Goal: Task Accomplishment & Management: Manage account settings

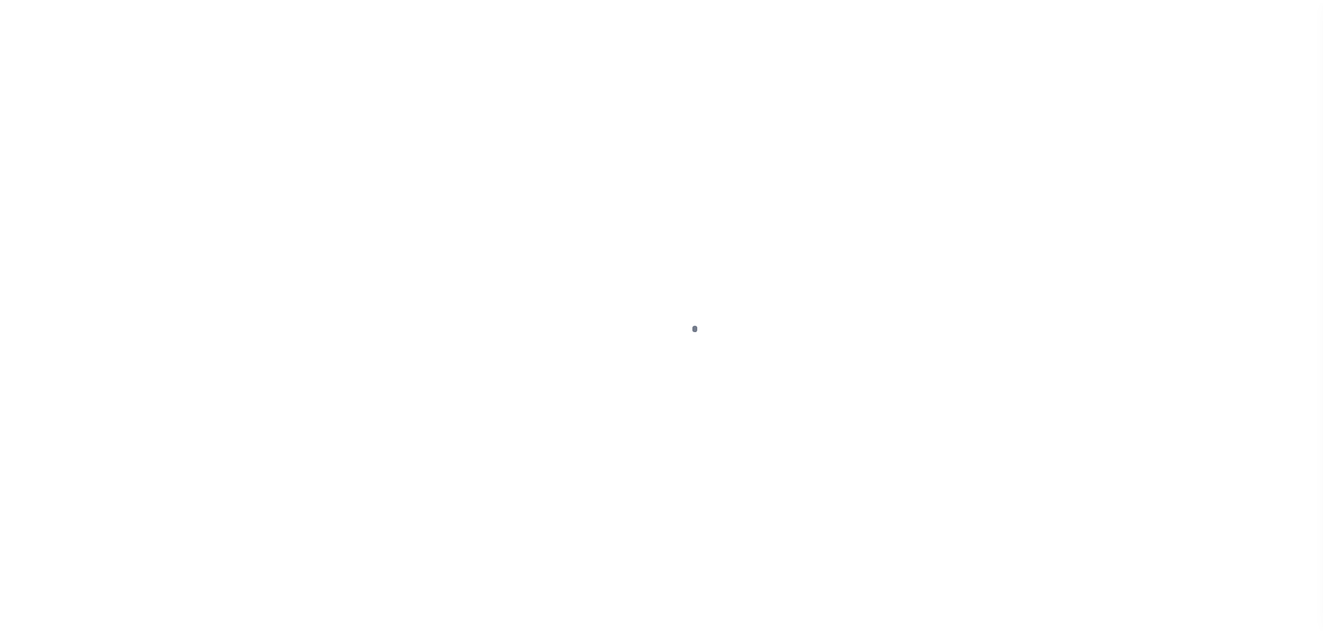
scroll to position [44, 0]
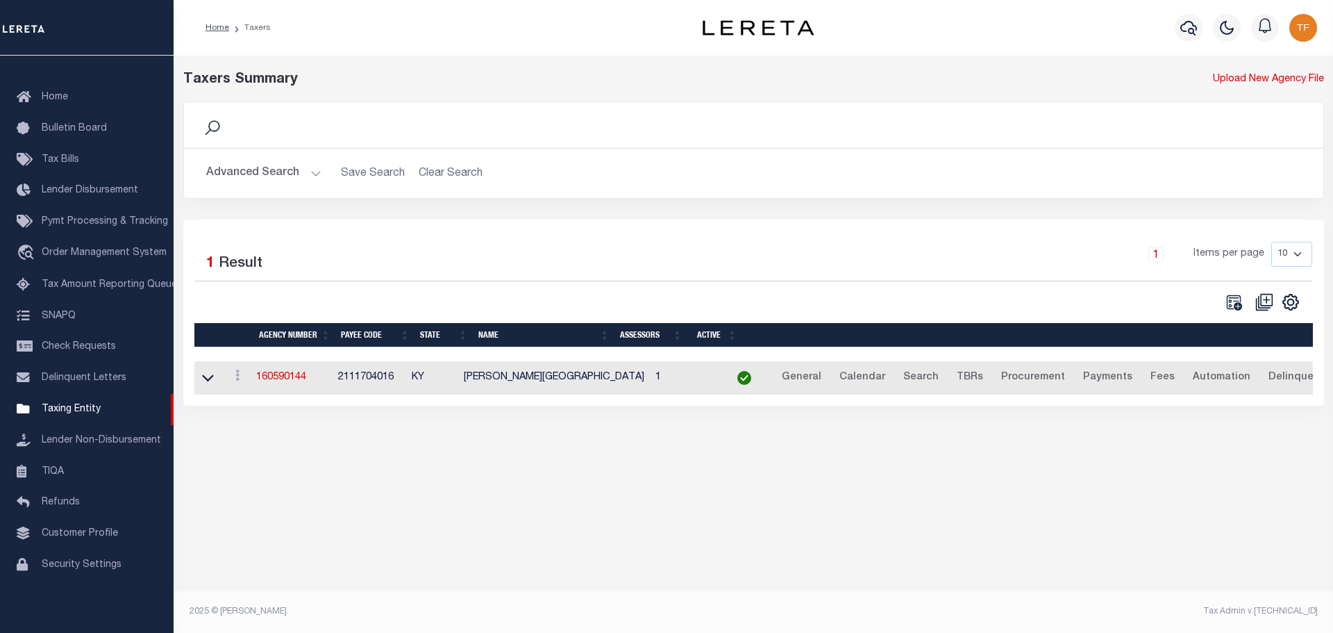
click at [313, 177] on button "Advanced Search" at bounding box center [263, 173] width 115 height 27
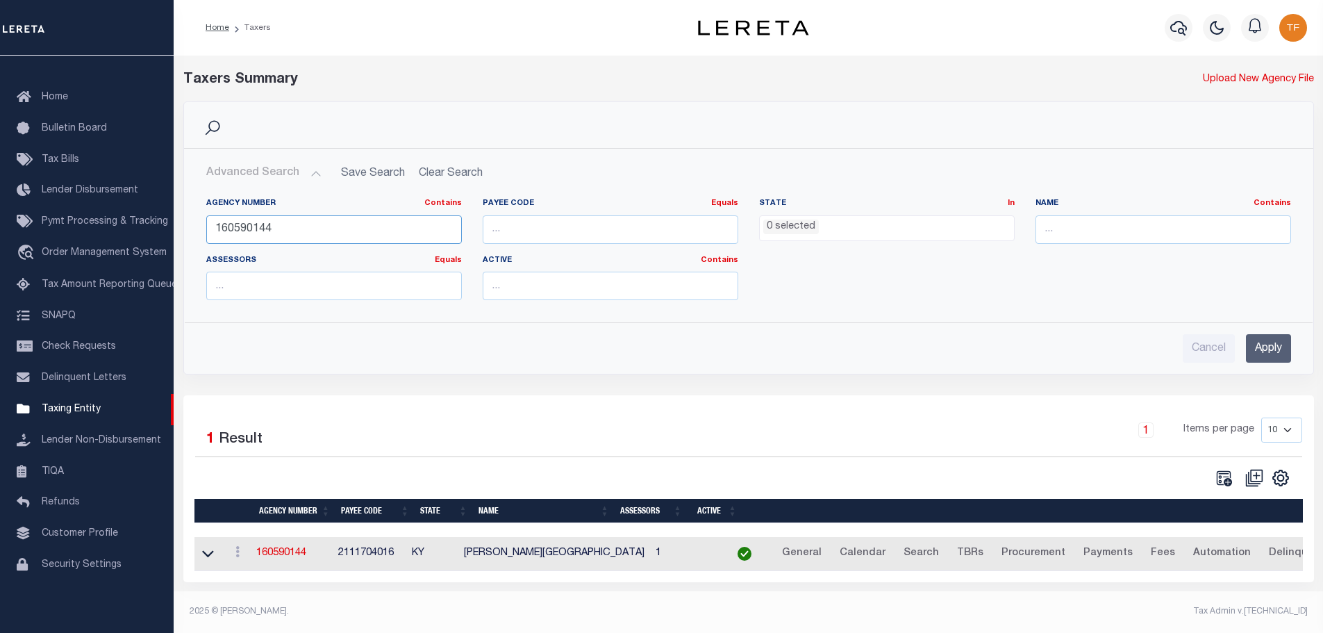
drag, startPoint x: 294, startPoint y: 224, endPoint x: 174, endPoint y: 231, distance: 121.0
click at [174, 232] on div "Search Advanced Search Save Search Clear Search tblPayees_dynamictable_____Defa…" at bounding box center [748, 248] width 1151 height 294
click at [1276, 347] on input "Apply" at bounding box center [1268, 348] width 45 height 28
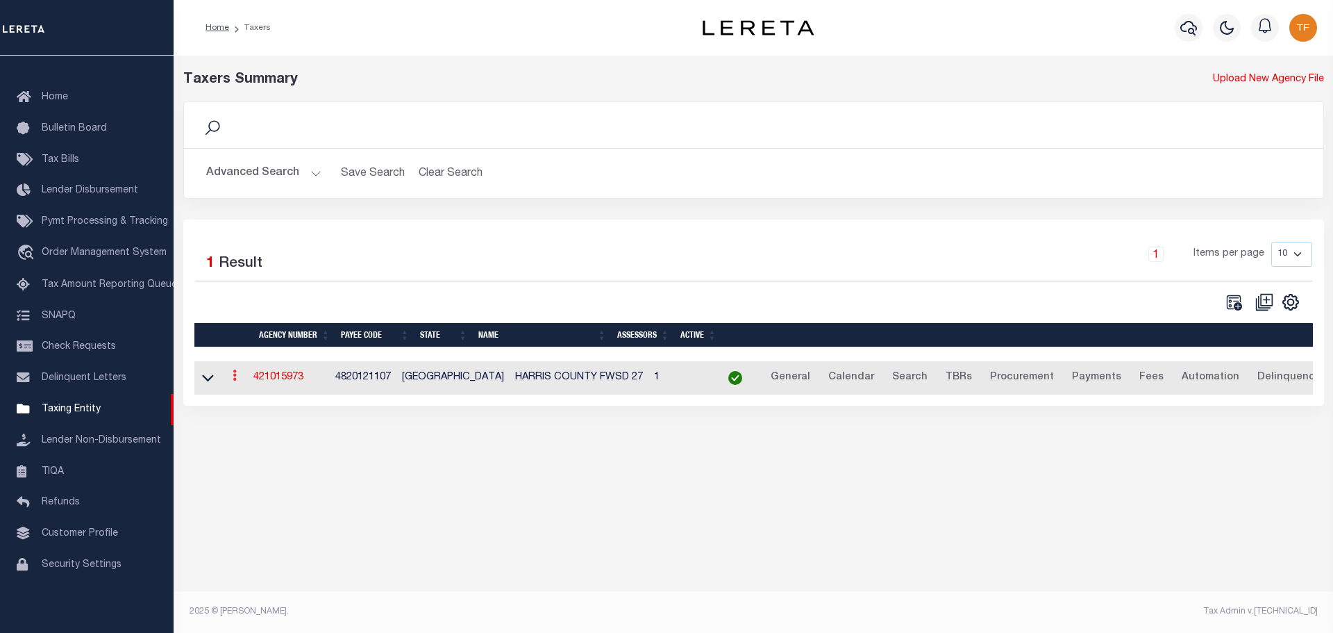
click at [237, 381] on icon at bounding box center [235, 374] width 4 height 11
click at [256, 426] on link "Clone agency" at bounding box center [276, 421] width 97 height 23
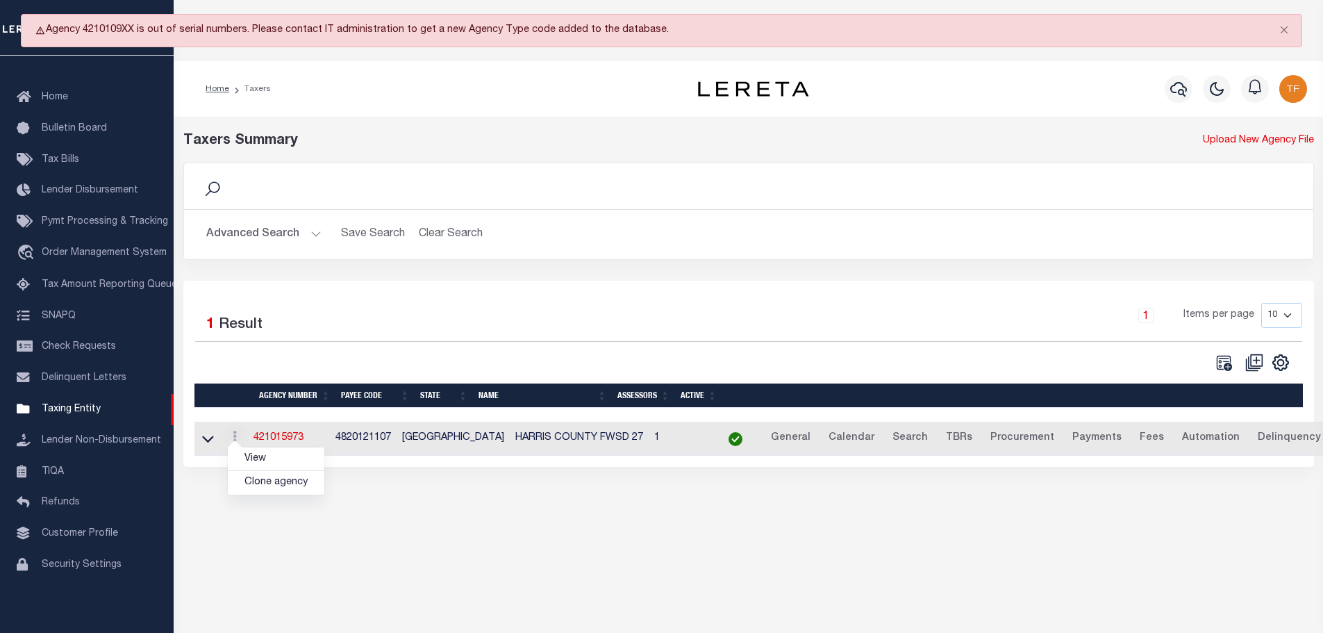
click at [312, 236] on button "Advanced Search" at bounding box center [263, 234] width 115 height 27
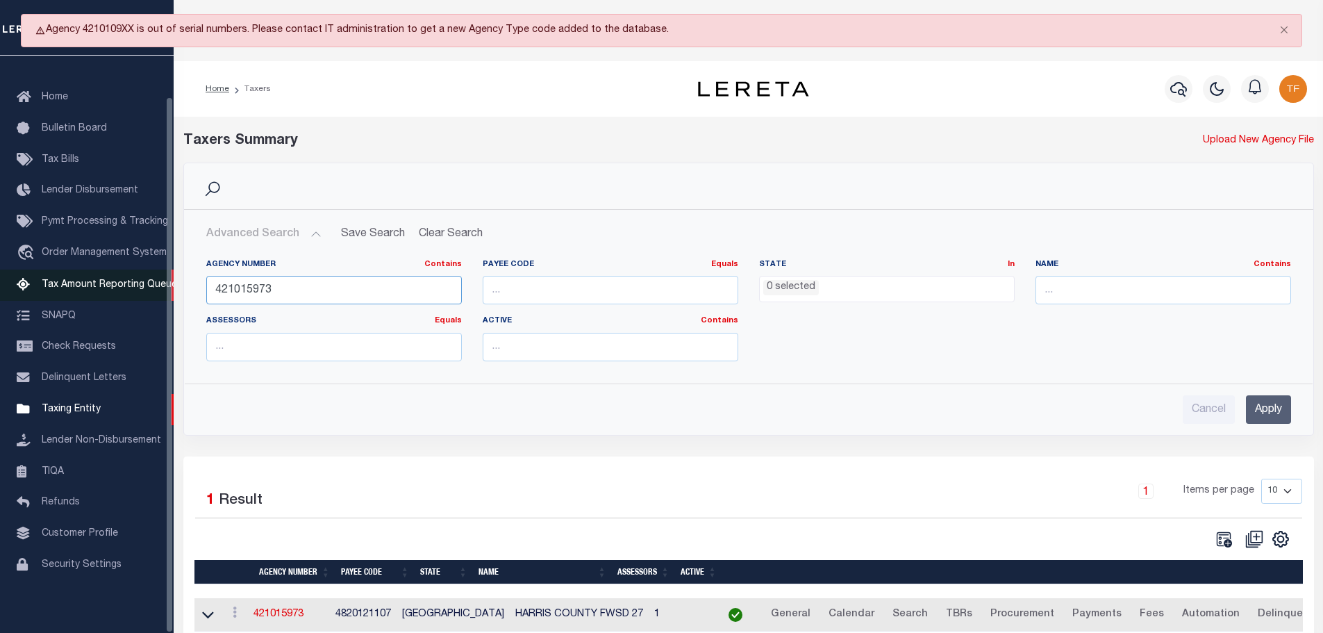
drag, startPoint x: 353, startPoint y: 284, endPoint x: 144, endPoint y: 277, distance: 209.8
click at [144, 277] on div "Home Taxers Profile" at bounding box center [661, 373] width 1323 height 625
type input "421015973"
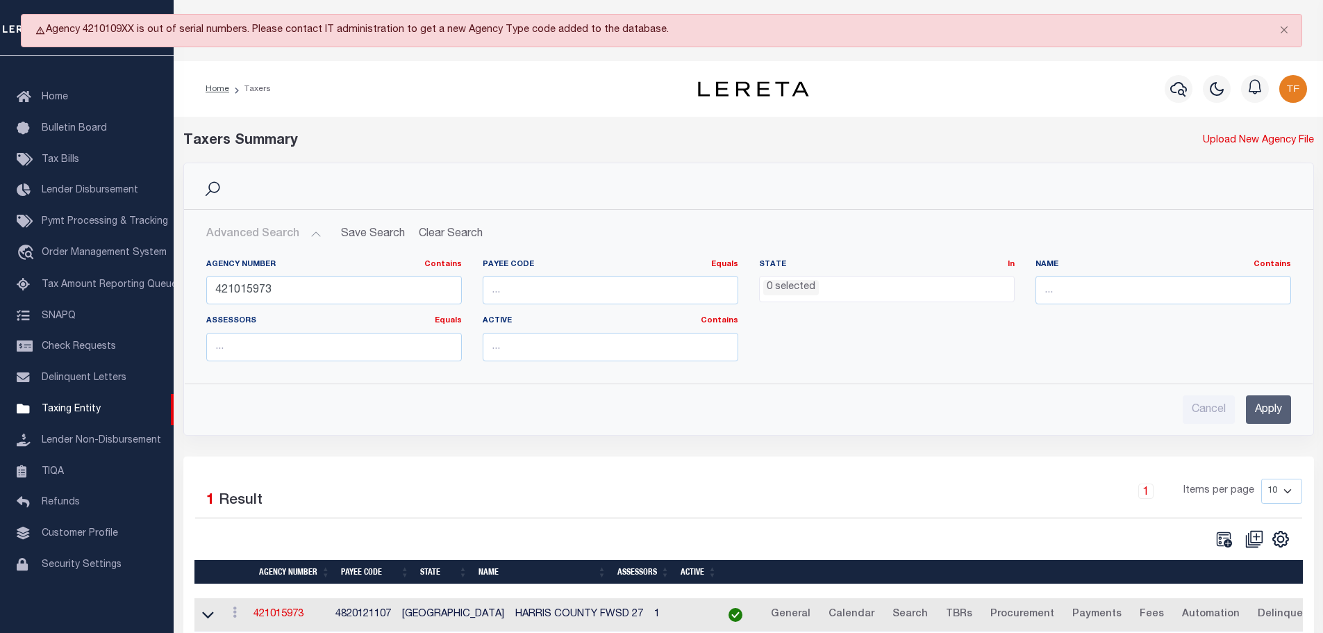
click at [1288, 404] on input "Apply" at bounding box center [1268, 409] width 45 height 28
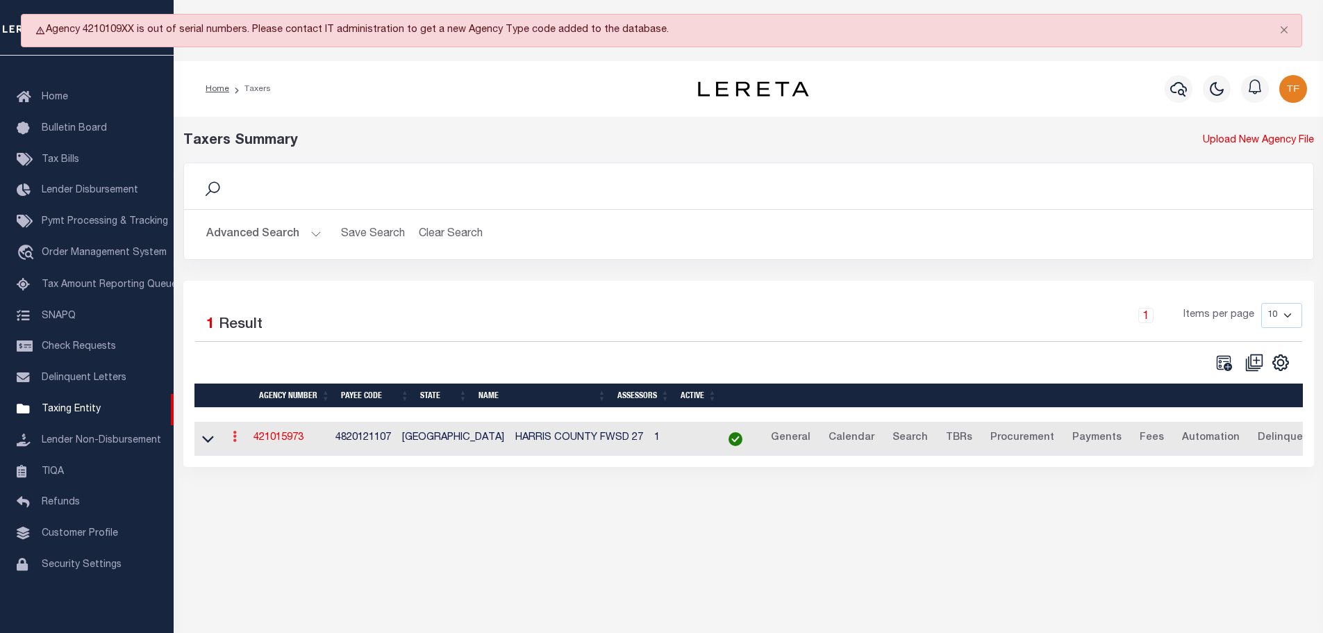
click at [241, 446] on div "View Clone agency" at bounding box center [234, 438] width 15 height 17
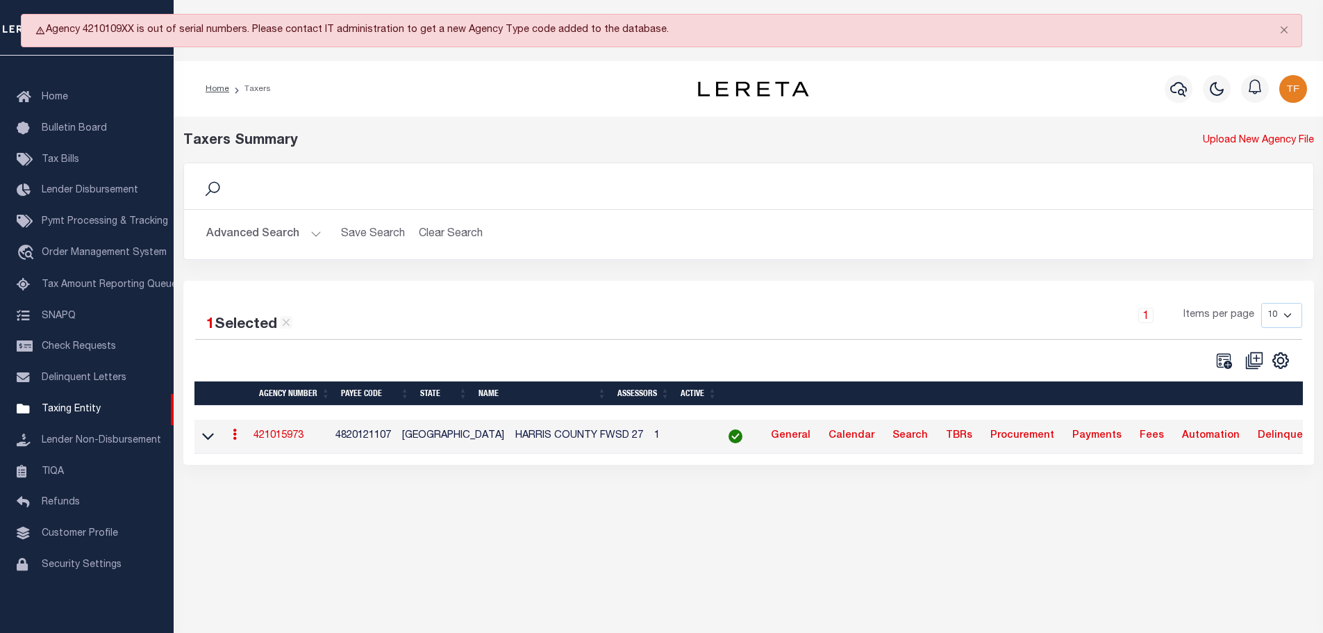
click at [237, 440] on icon at bounding box center [235, 433] width 4 height 11
click at [256, 484] on link "Clone agency" at bounding box center [276, 480] width 97 height 23
click at [278, 480] on link "Clone agency" at bounding box center [276, 480] width 97 height 23
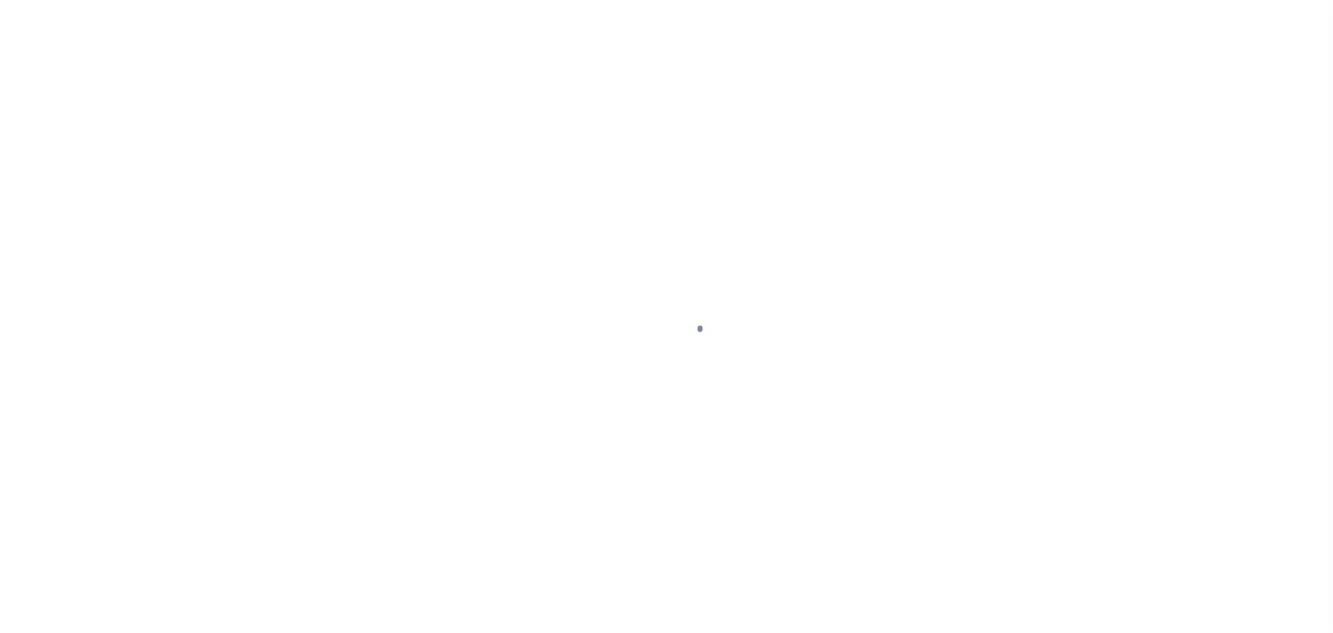
select select
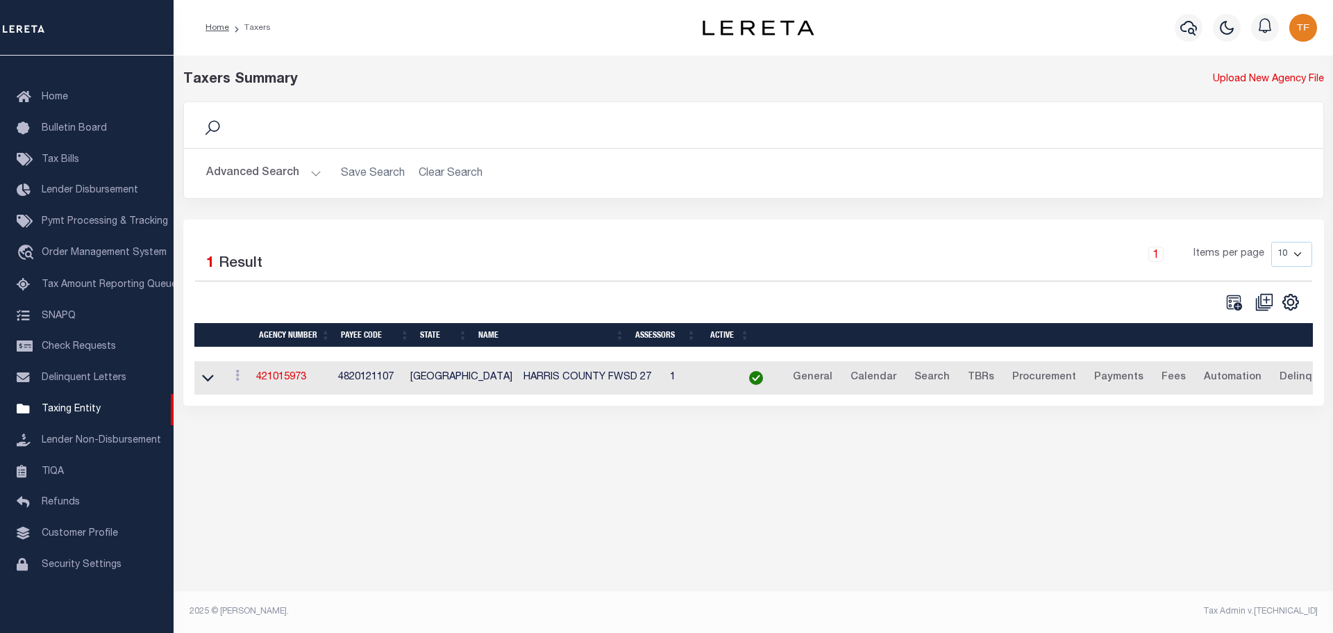
click at [315, 178] on button "Advanced Search" at bounding box center [263, 173] width 115 height 27
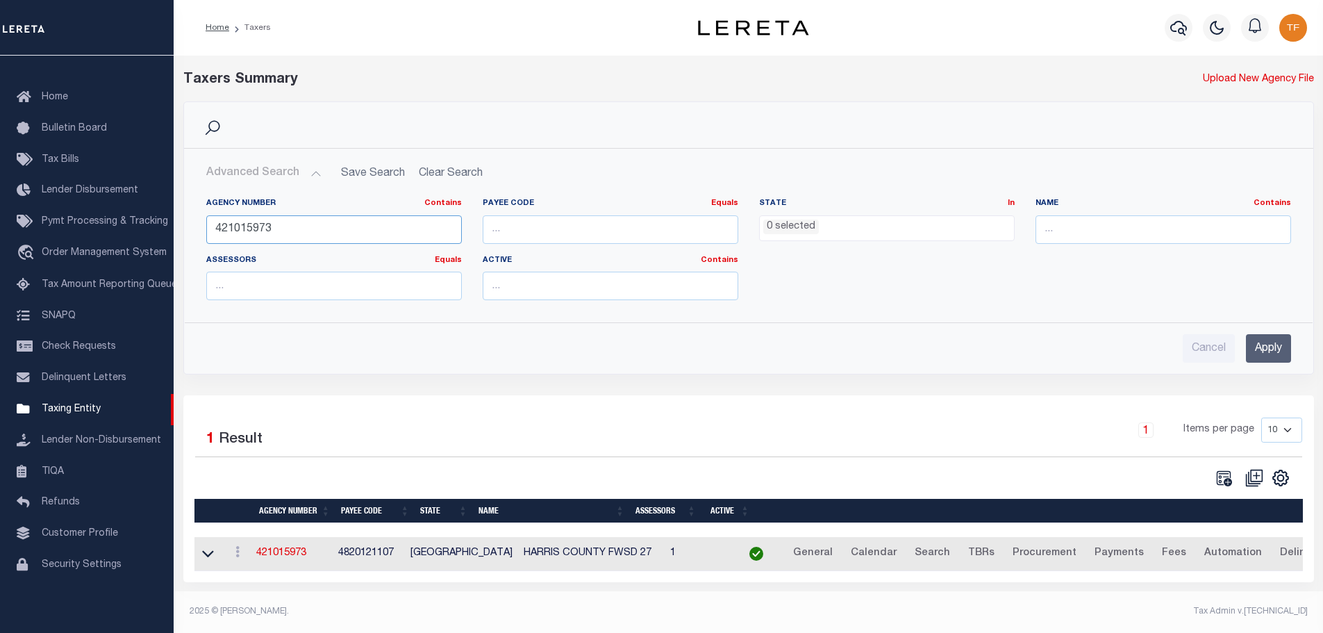
drag, startPoint x: 286, startPoint y: 227, endPoint x: 185, endPoint y: 220, distance: 101.6
click at [185, 220] on div "Agency Number Contains Contains Is 421015973 Payee Code Equals Equals Is Not Eq…" at bounding box center [749, 249] width 1128 height 124
type input "421015973"
click at [1262, 344] on input "Apply" at bounding box center [1268, 348] width 45 height 28
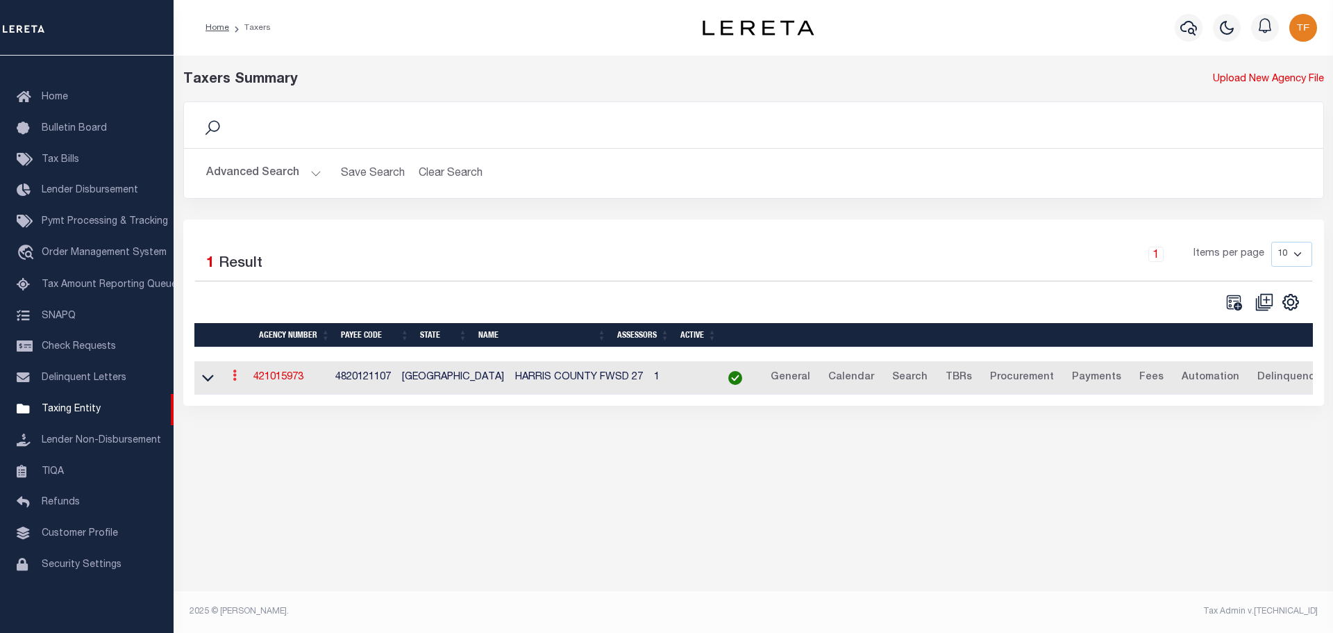
click at [237, 381] on icon at bounding box center [235, 374] width 4 height 11
click at [267, 424] on link "Clone agency" at bounding box center [276, 421] width 97 height 23
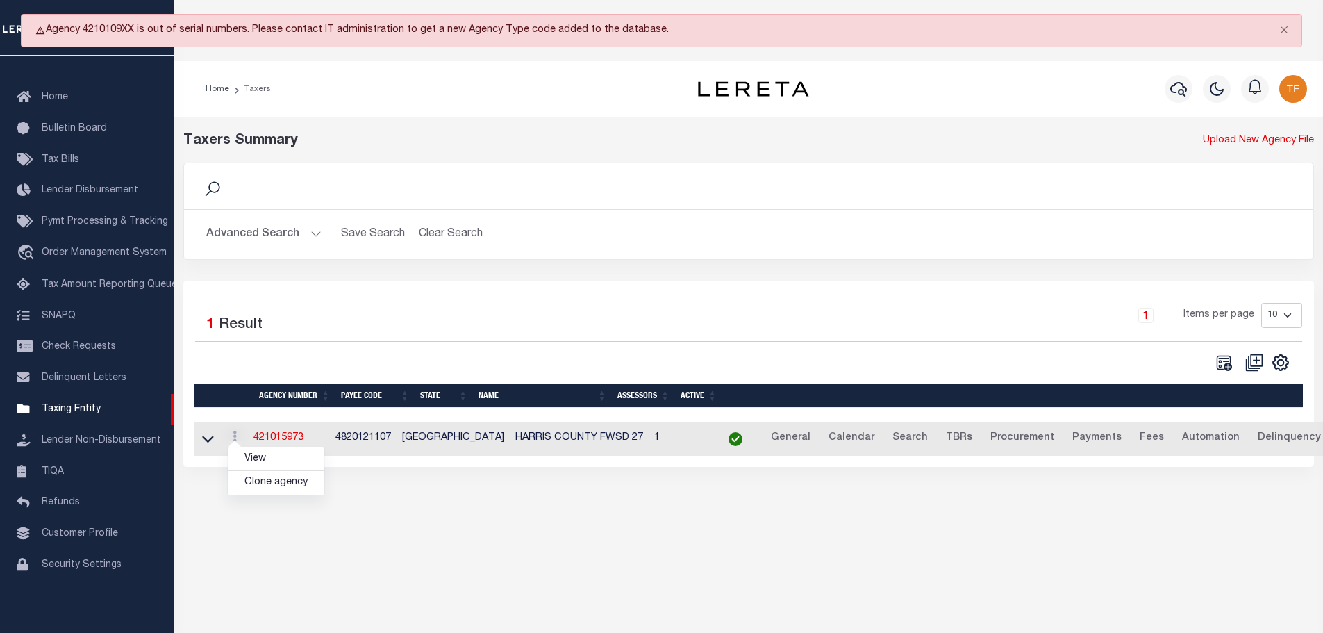
click at [312, 229] on button "Advanced Search" at bounding box center [263, 234] width 115 height 27
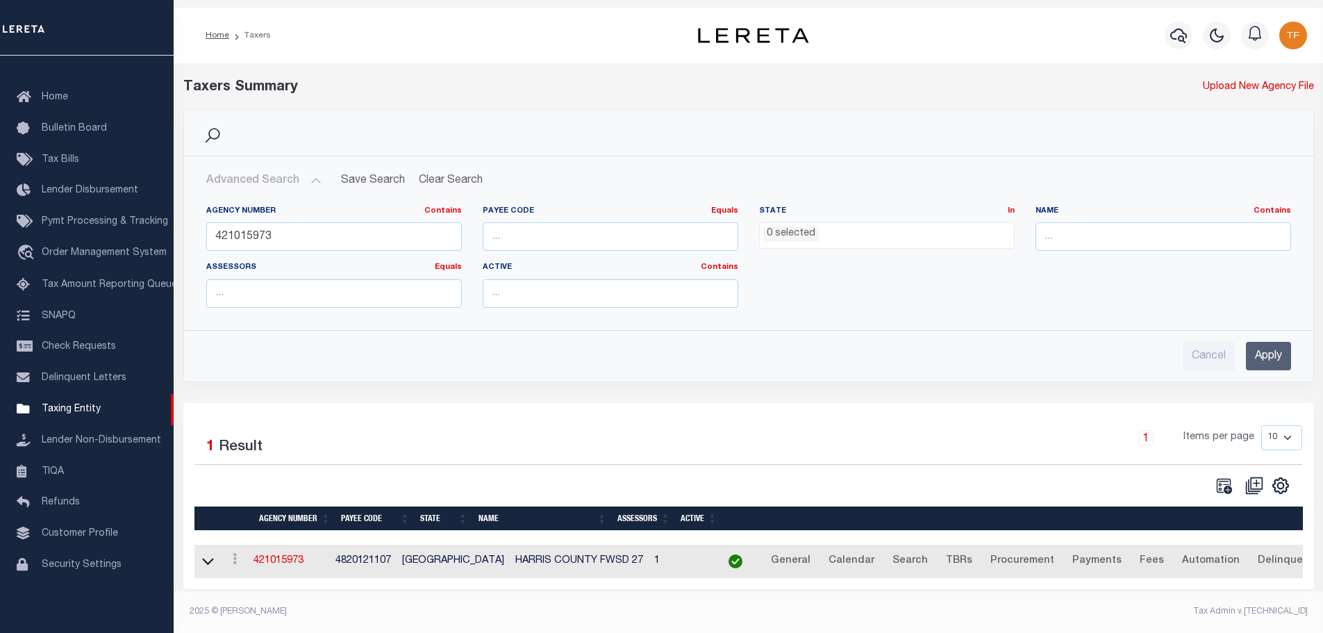
scroll to position [63, 0]
click at [237, 556] on icon at bounding box center [235, 558] width 4 height 11
click at [268, 606] on link "Clone agency" at bounding box center [276, 605] width 97 height 23
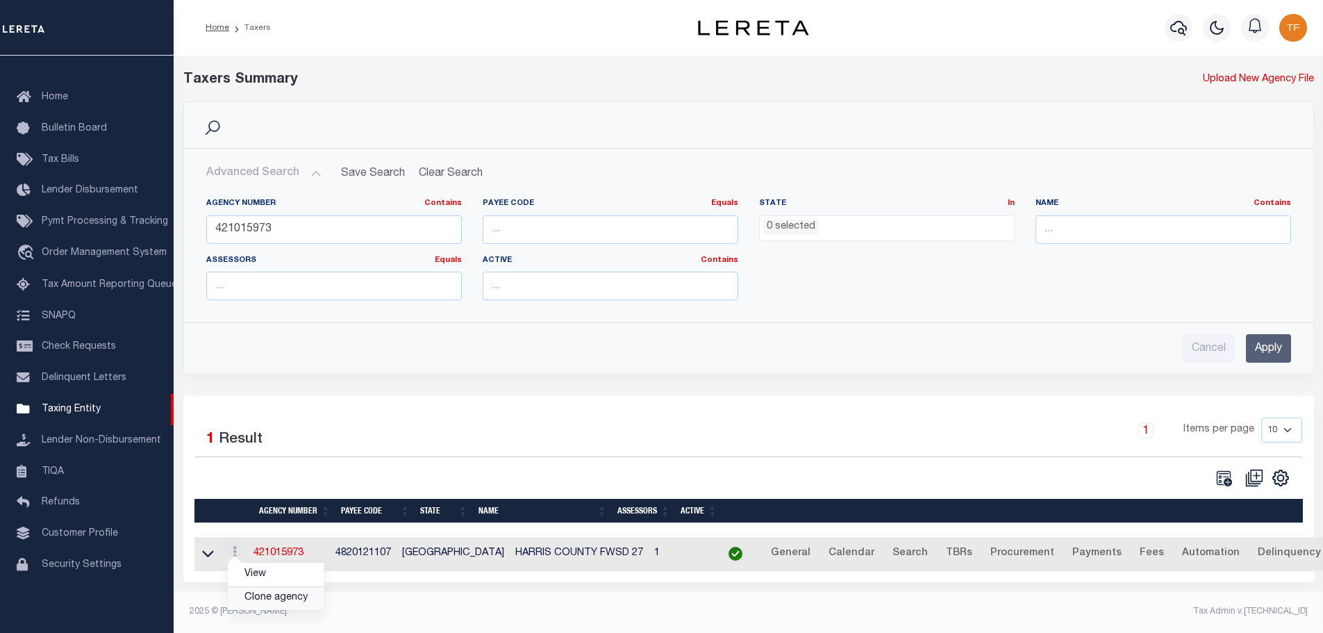
scroll to position [0, 0]
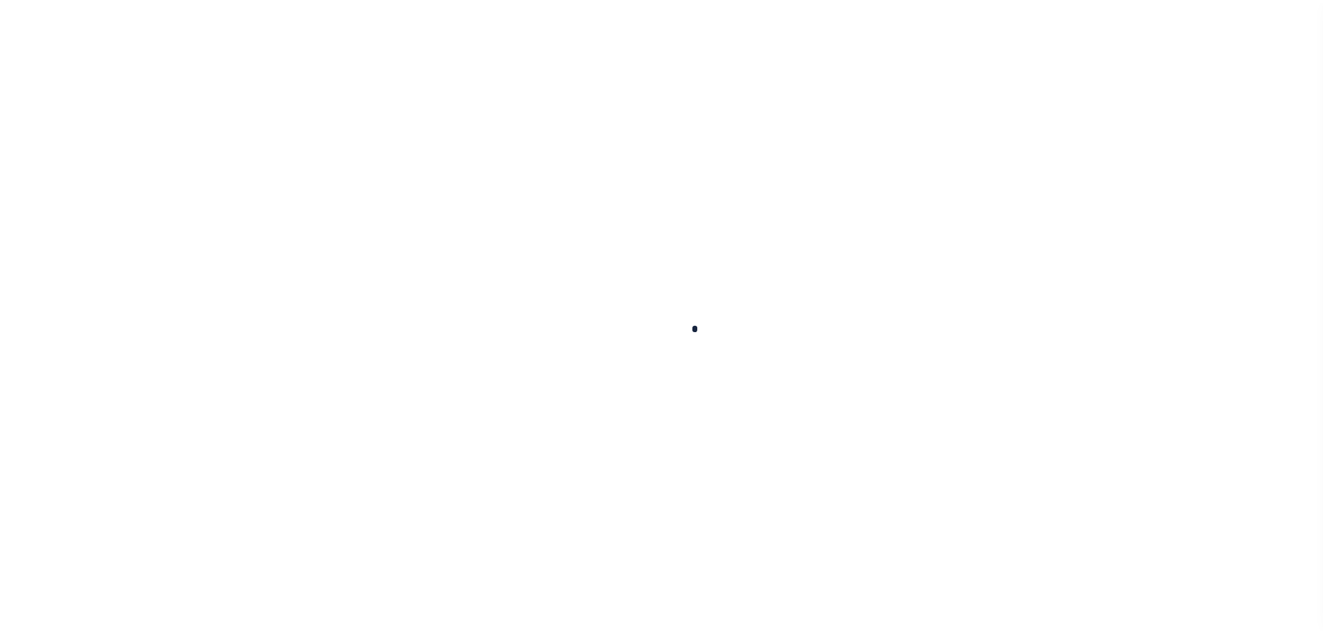
scroll to position [44, 0]
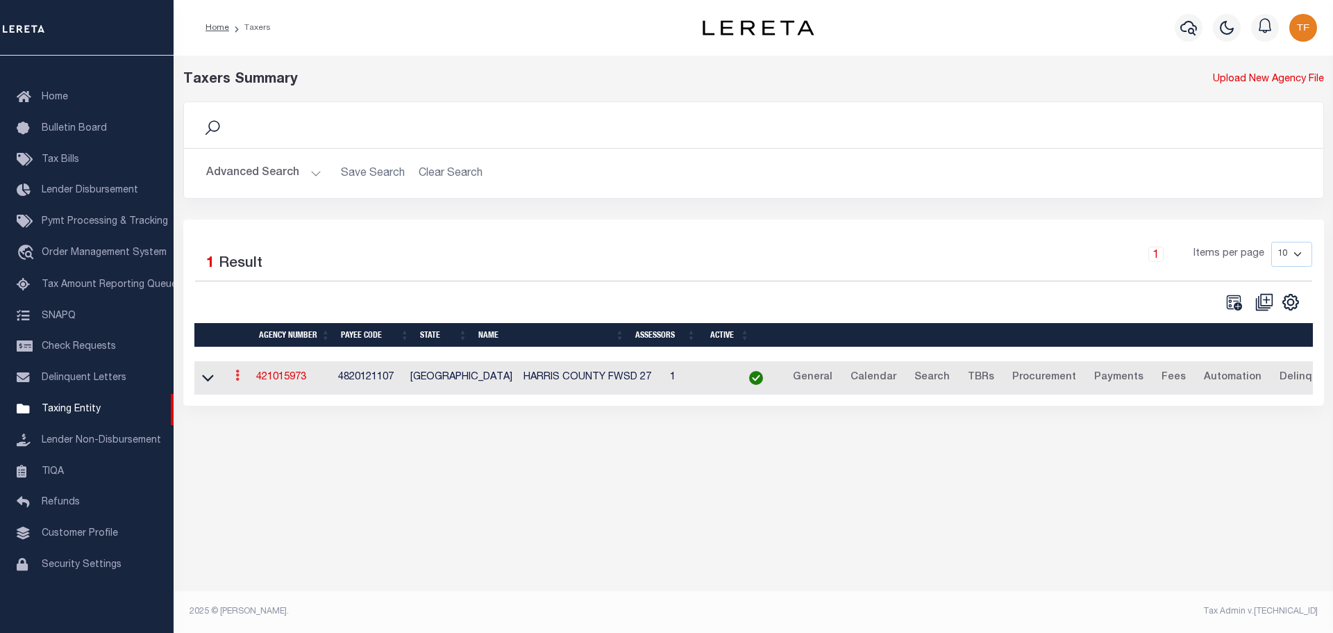
click at [240, 375] on icon at bounding box center [237, 374] width 4 height 11
click at [276, 422] on link "Clone agency" at bounding box center [279, 421] width 97 height 23
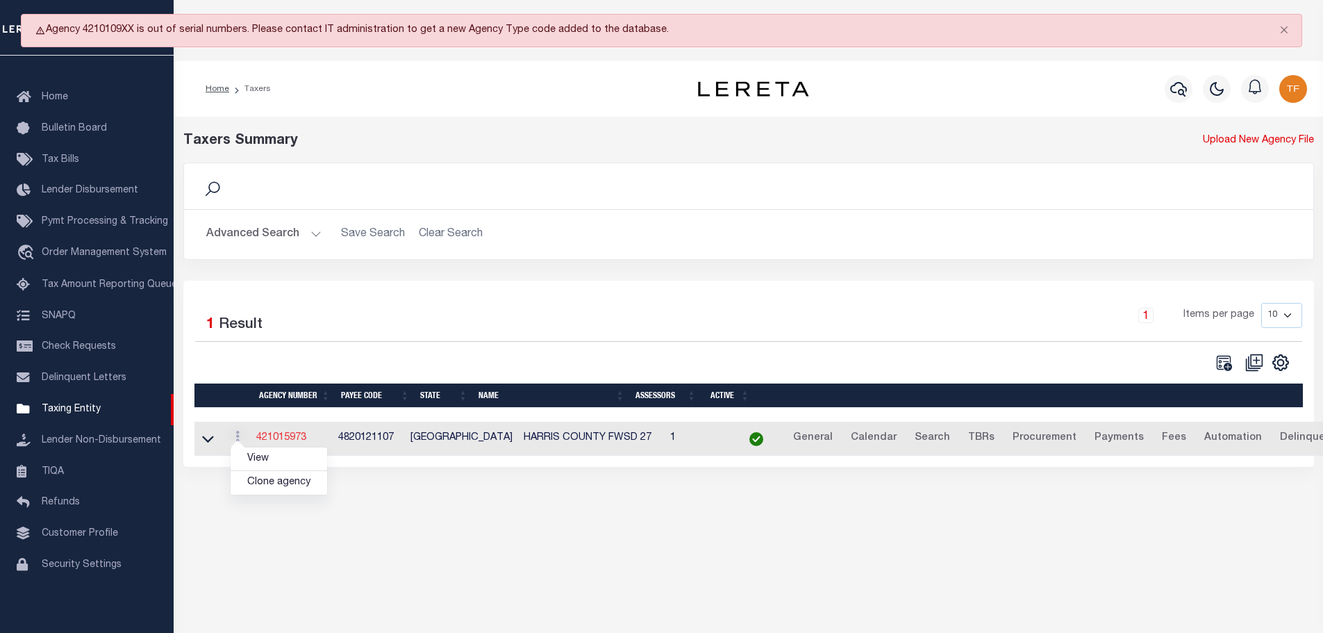
click at [297, 436] on link "421015973" at bounding box center [281, 438] width 50 height 10
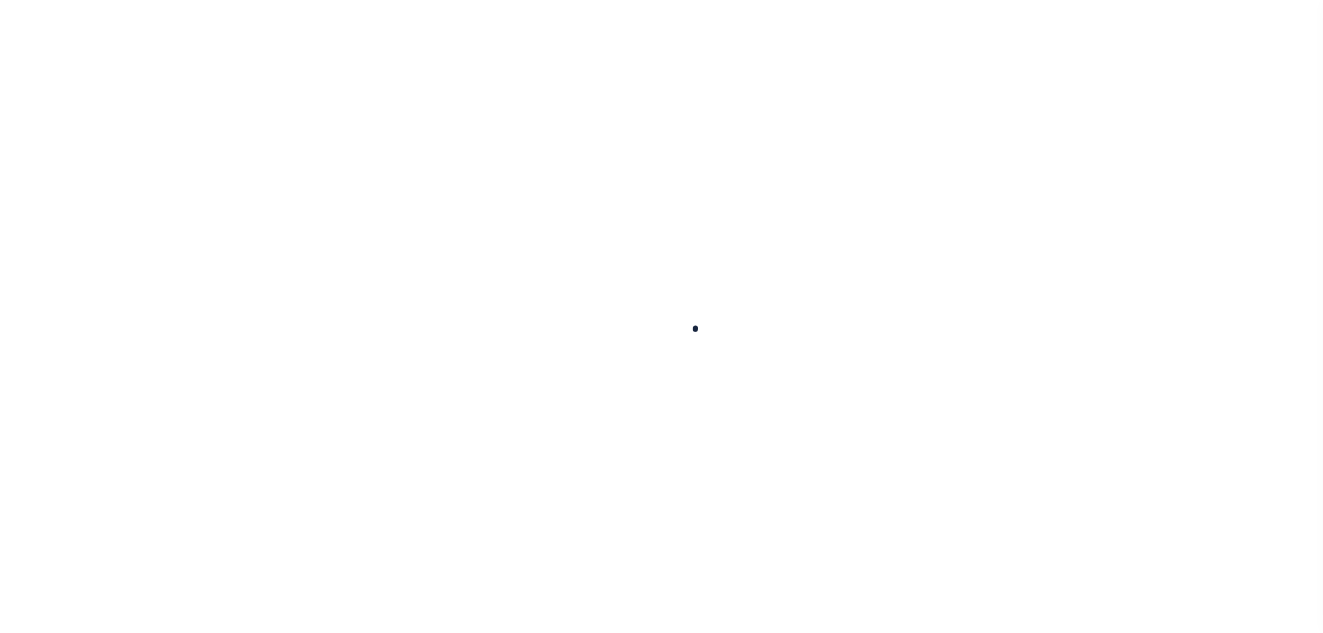
select select
checkbox input "false"
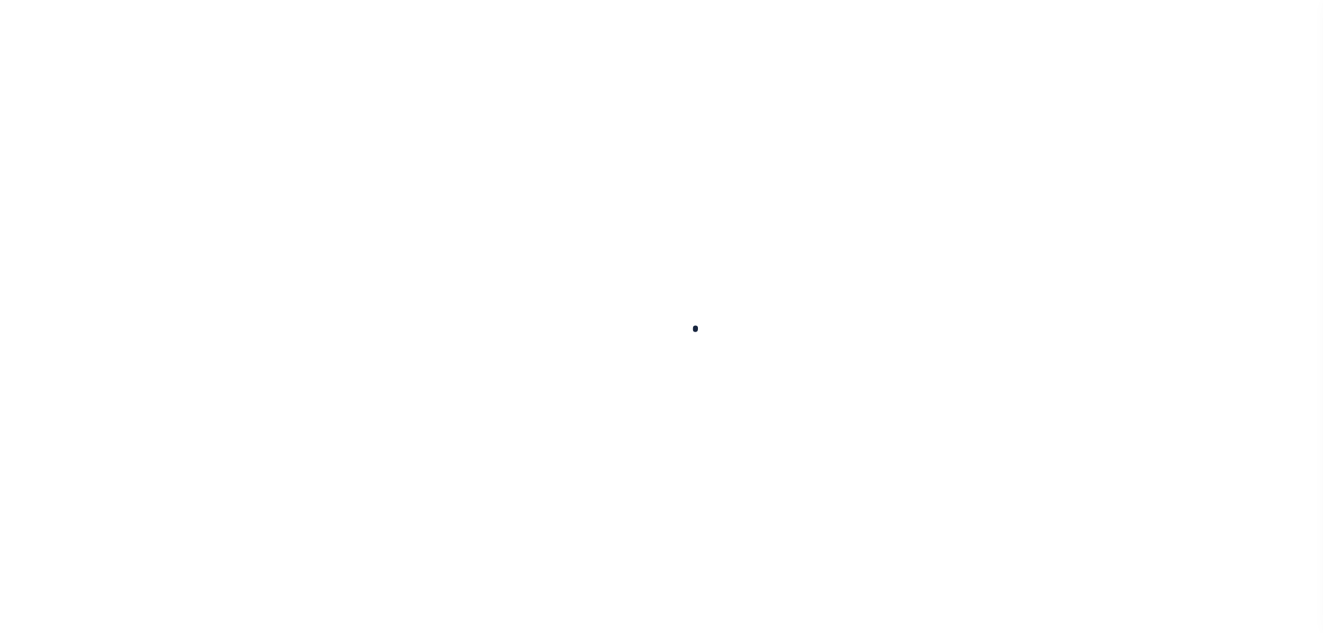
select select "1"
checkbox input "false"
type input "4820121107"
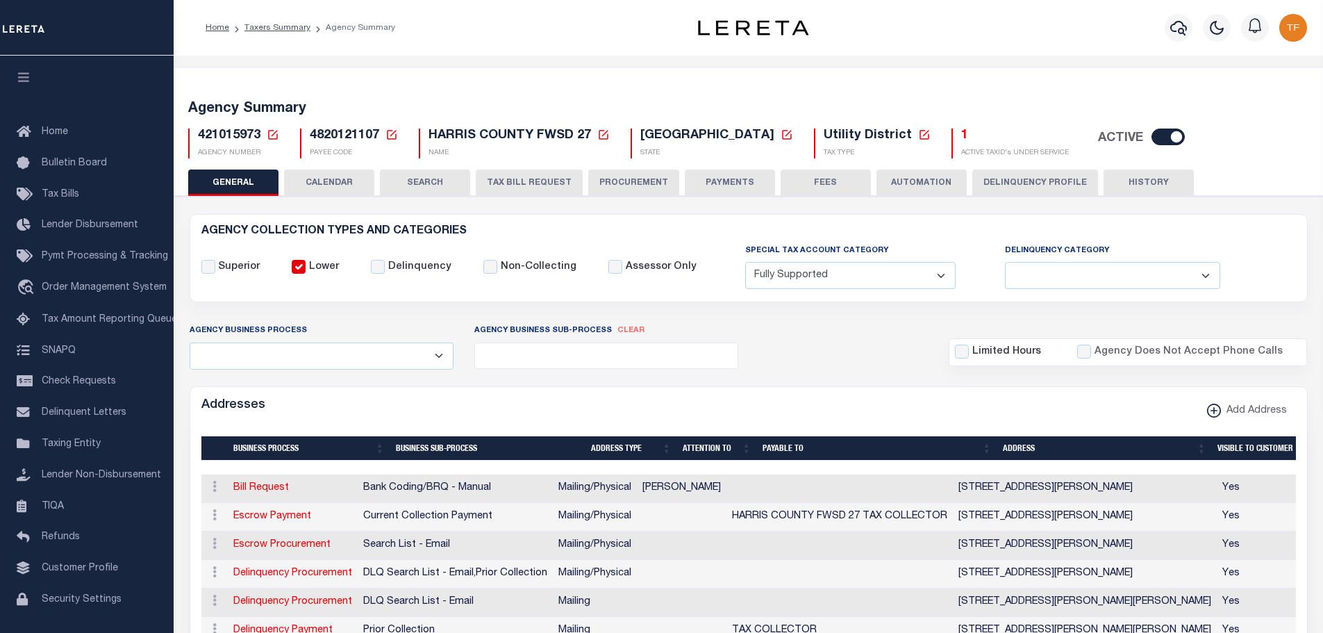
click at [276, 137] on icon at bounding box center [273, 134] width 13 height 13
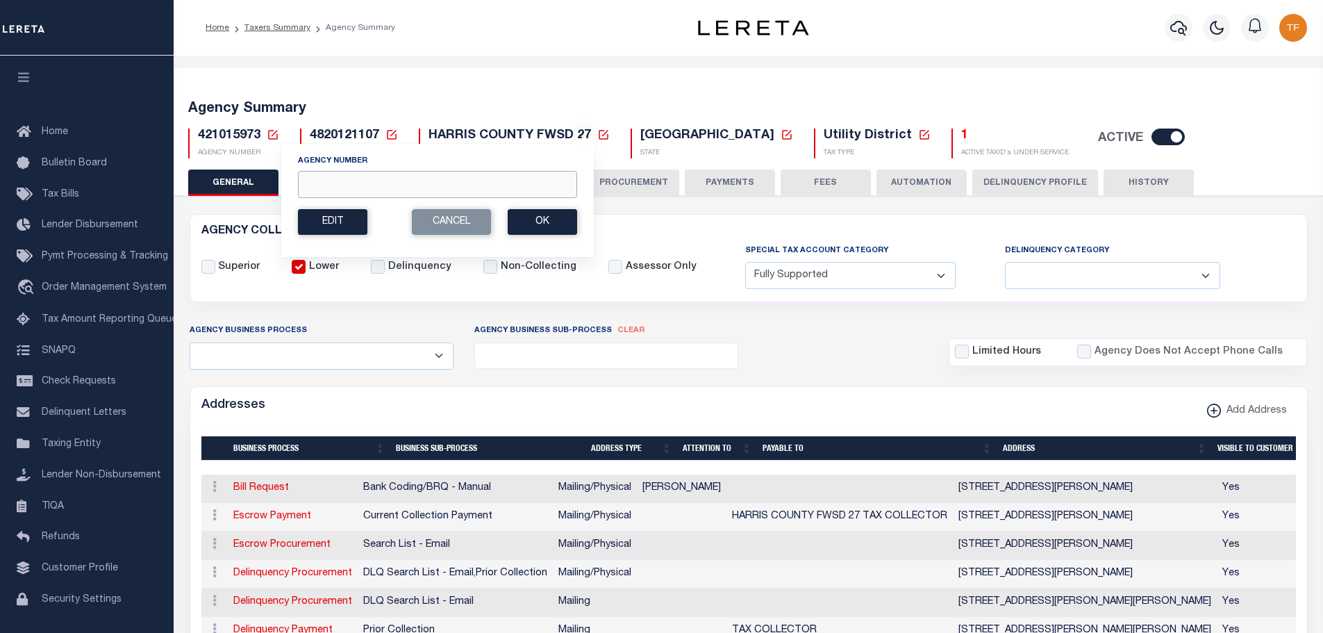
click at [309, 185] on input "Agency Number" at bounding box center [437, 184] width 279 height 27
type input "421018973"
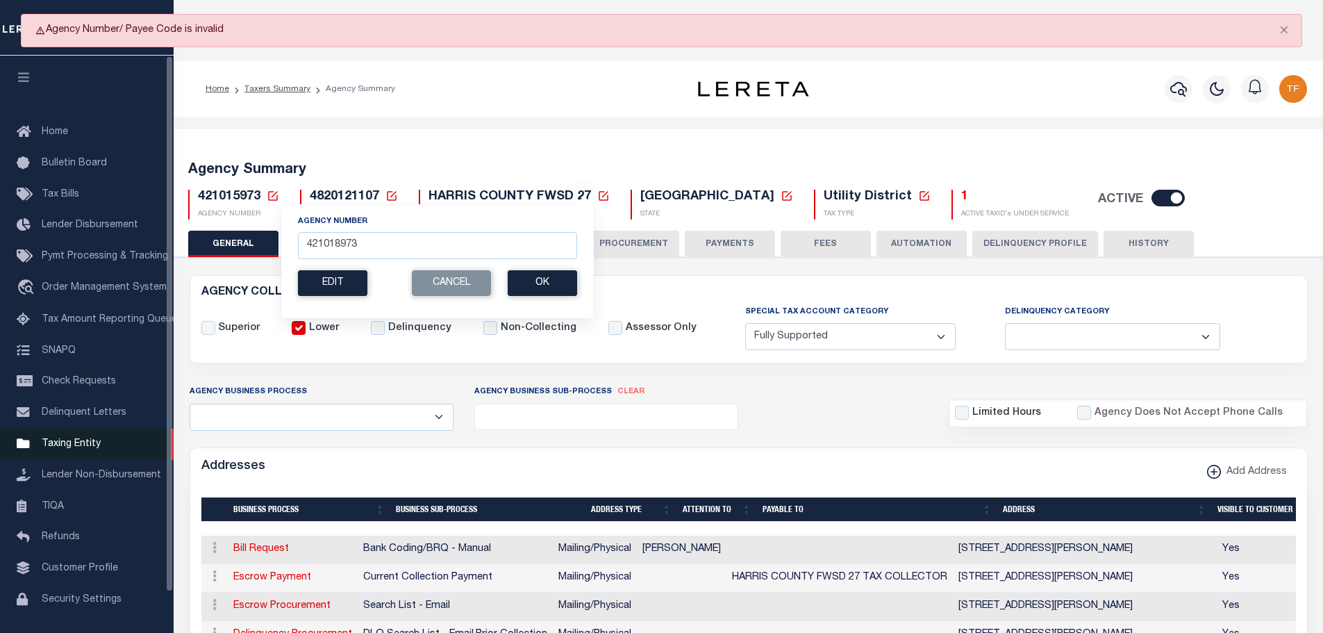
click at [70, 449] on span "Taxing Entity" at bounding box center [71, 444] width 59 height 10
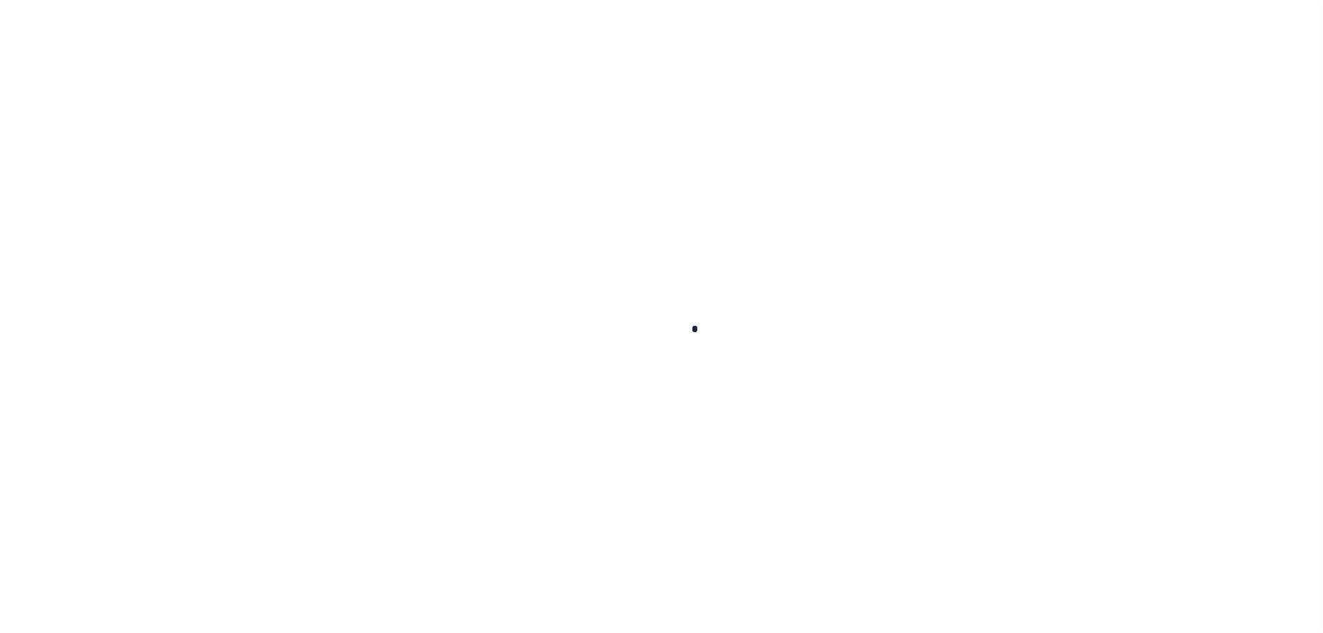
scroll to position [44, 0]
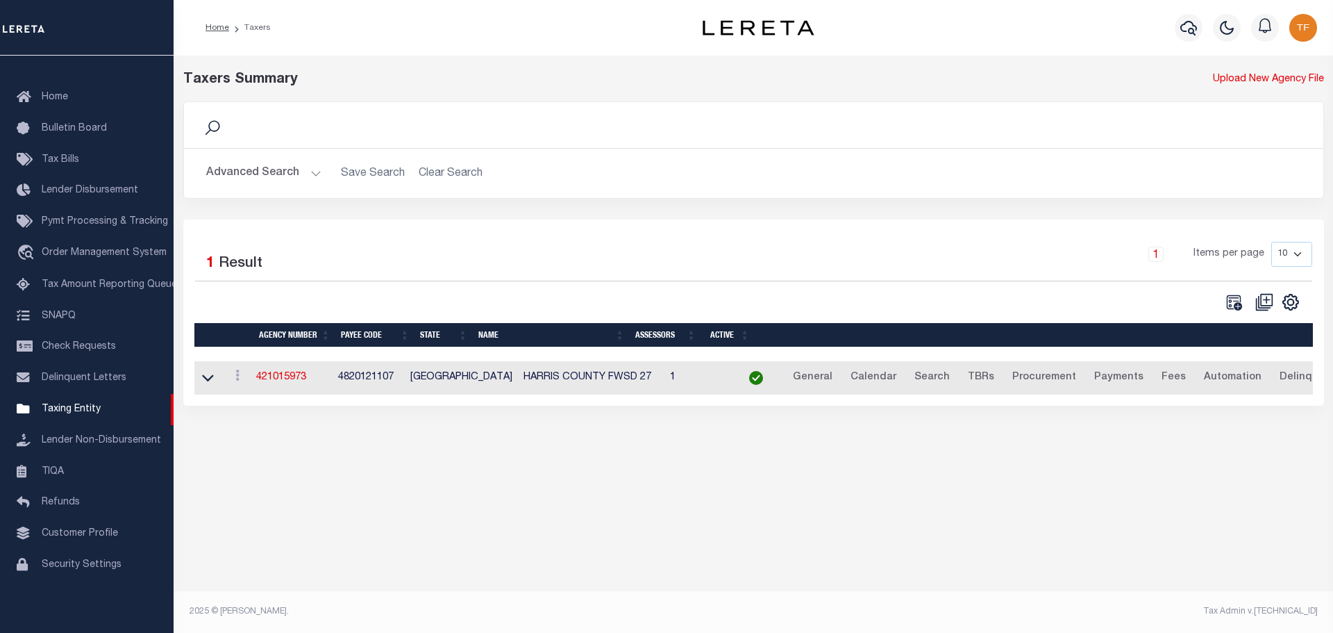
click at [315, 176] on button "Advanced Search" at bounding box center [263, 173] width 115 height 27
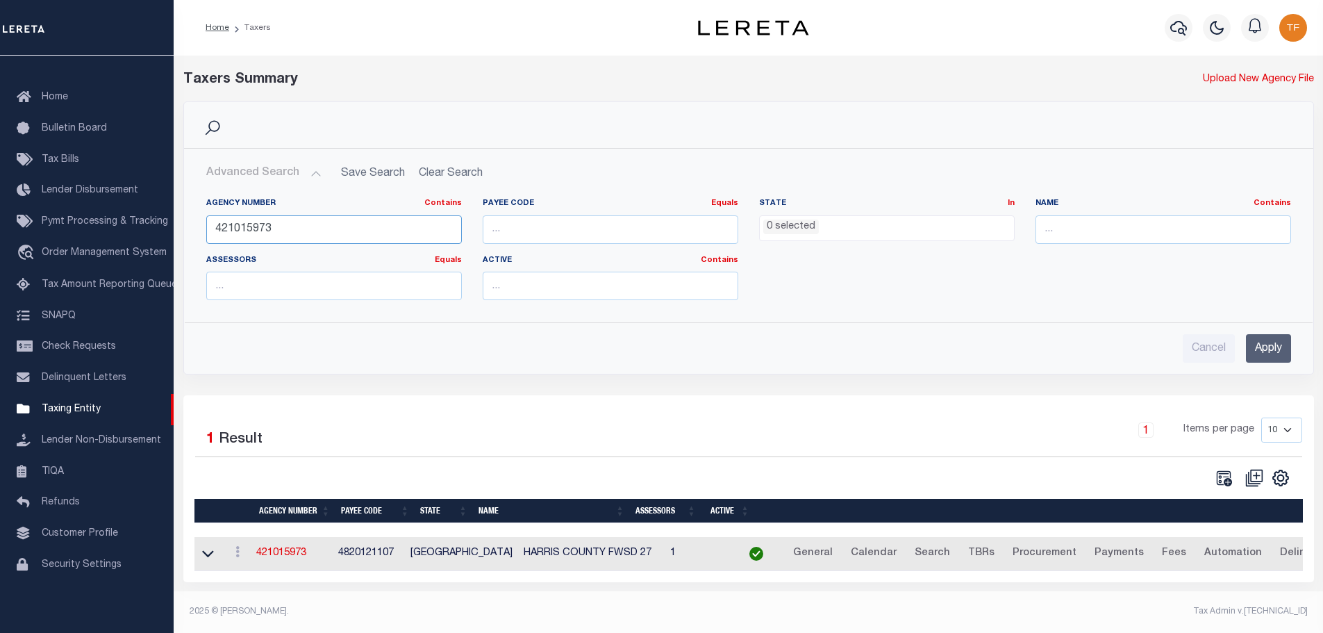
drag, startPoint x: 288, startPoint y: 229, endPoint x: 185, endPoint y: 206, distance: 105.3
click at [187, 206] on div "Agency Number Contains Contains Is 421015973 Payee Code Equals Equals Is Not Eq…" at bounding box center [749, 249] width 1128 height 124
type input "421015973"
click at [1255, 356] on input "Apply" at bounding box center [1268, 348] width 45 height 28
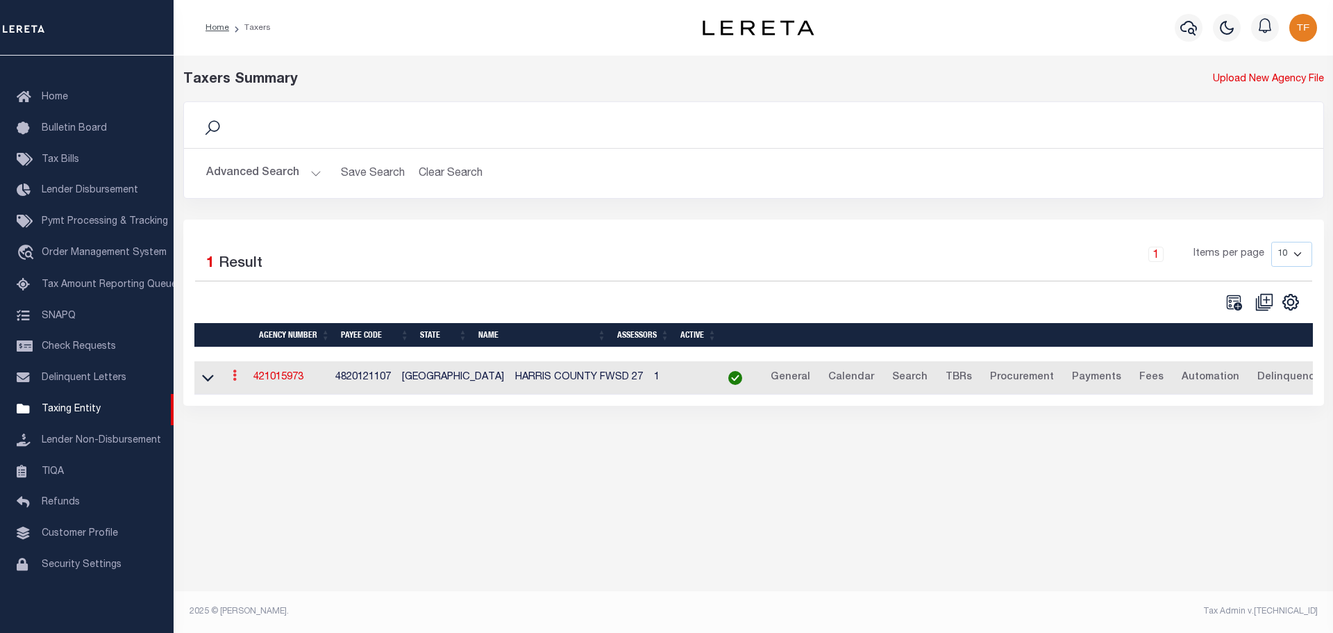
click at [237, 377] on icon at bounding box center [235, 374] width 4 height 11
click at [263, 424] on link "Clone agency" at bounding box center [276, 421] width 97 height 23
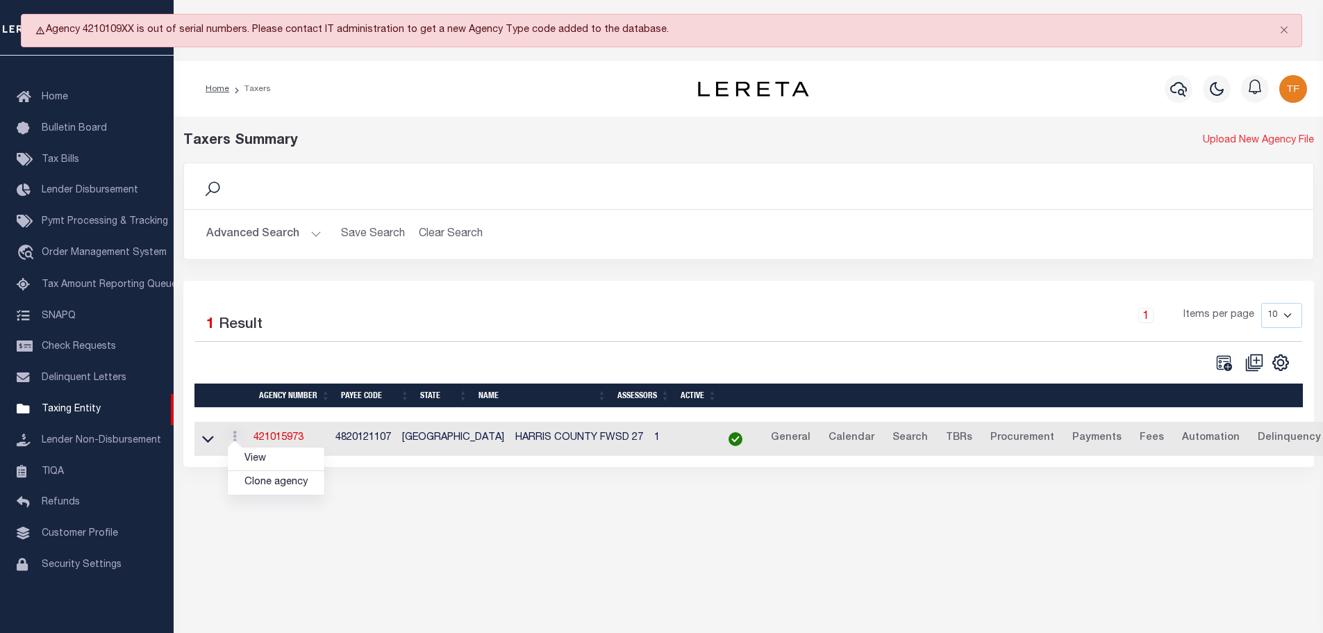
click at [1240, 139] on link "Upload New Agency File" at bounding box center [1258, 140] width 111 height 15
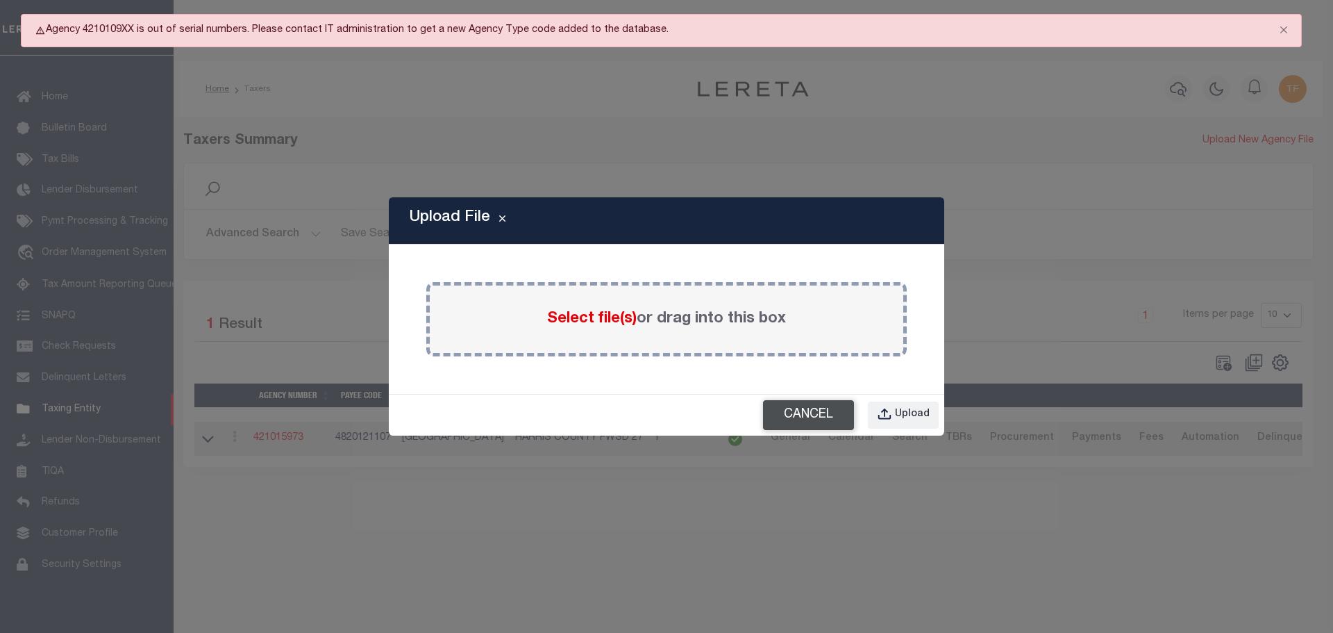
click at [805, 424] on button "Cancel" at bounding box center [808, 415] width 91 height 30
